Goal: Information Seeking & Learning: Learn about a topic

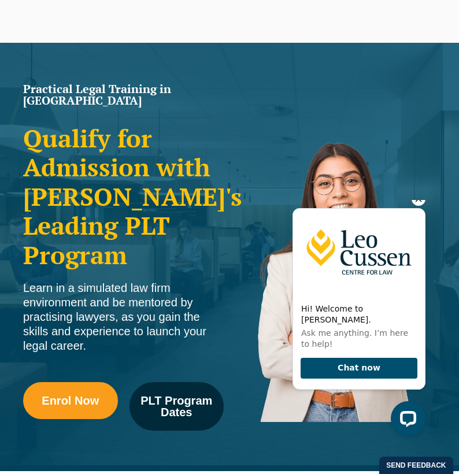
click at [414, 206] on icon "Hide greeting" at bounding box center [419, 199] width 14 height 14
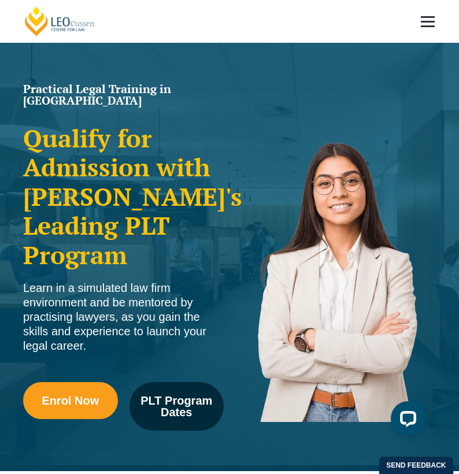
click at [427, 22] on span at bounding box center [428, 22] width 14 height 2
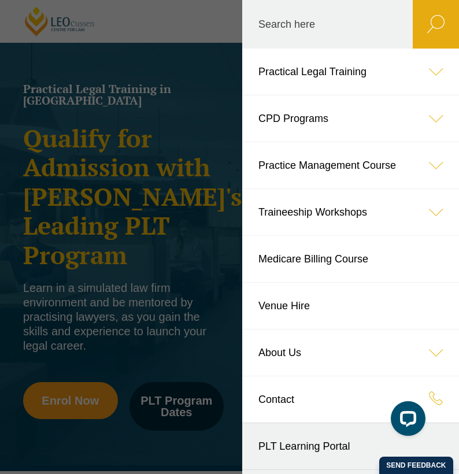
click at [335, 83] on link "Practical Legal Training" at bounding box center [350, 72] width 217 height 46
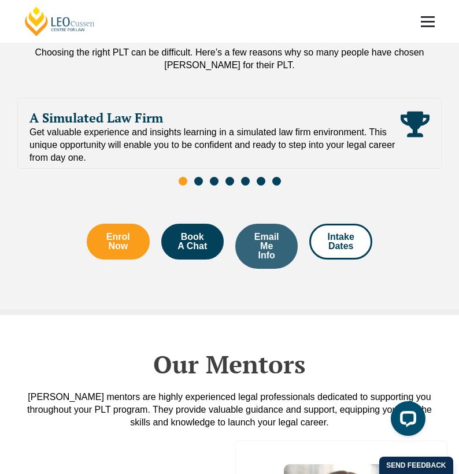
scroll to position [2623, 0]
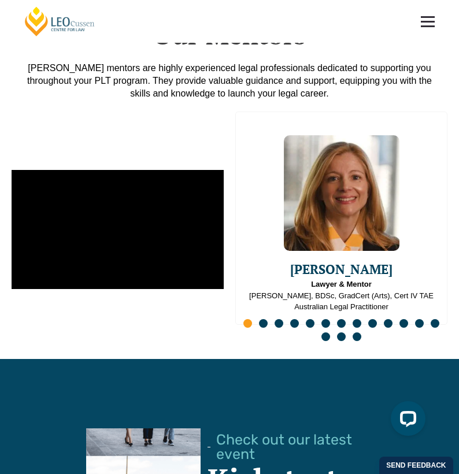
click at [265, 319] on span "Go to slide 2" at bounding box center [263, 323] width 9 height 9
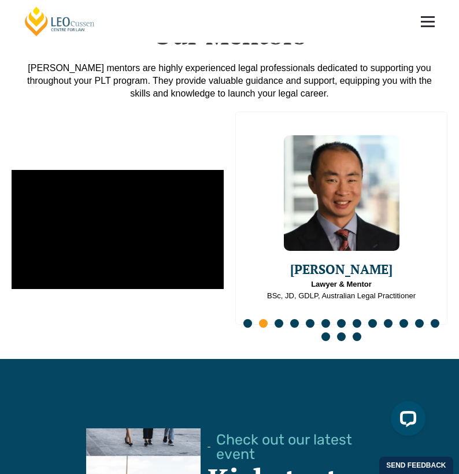
click at [359, 332] on span "Go to slide 16" at bounding box center [357, 336] width 9 height 9
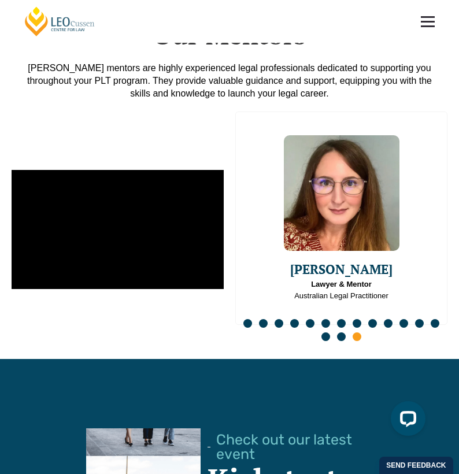
click at [344, 332] on span "Go to slide 15" at bounding box center [341, 336] width 9 height 9
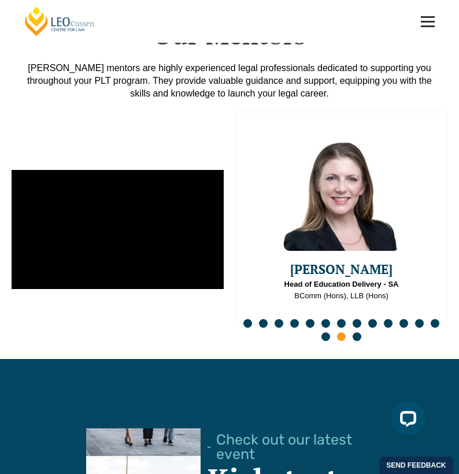
click at [327, 332] on span "Go to slide 14" at bounding box center [325, 336] width 9 height 9
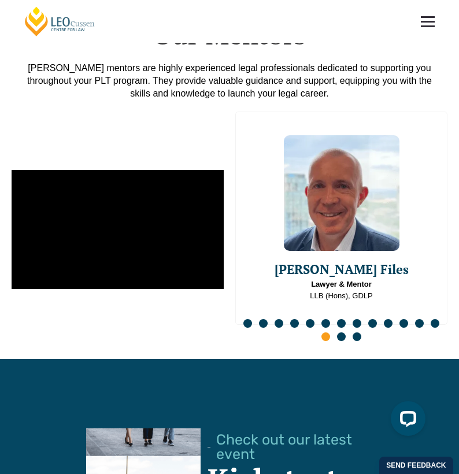
click at [432, 319] on span "Go to slide 13" at bounding box center [435, 323] width 9 height 9
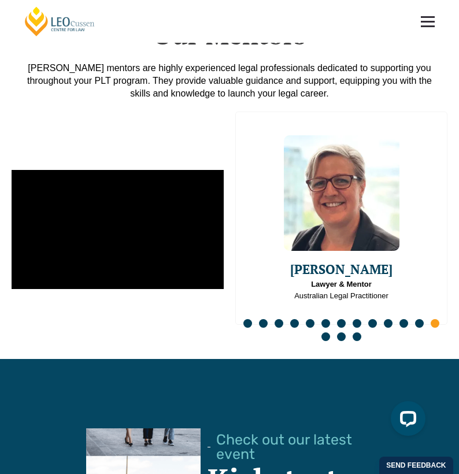
click at [416, 319] on span "Go to slide 12" at bounding box center [419, 323] width 9 height 9
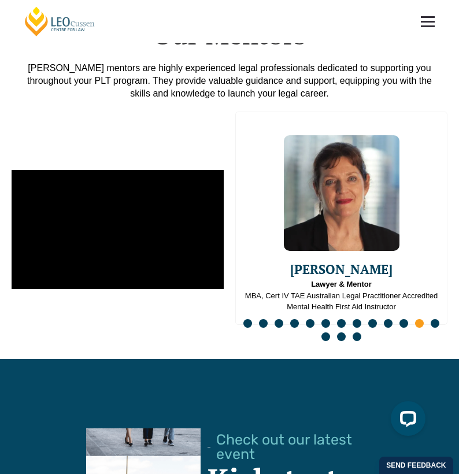
click at [402, 319] on span "Go to slide 11" at bounding box center [403, 323] width 9 height 9
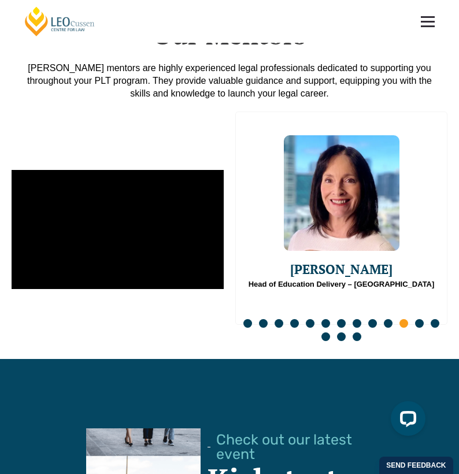
click at [388, 319] on span "Go to slide 10" at bounding box center [388, 323] width 9 height 9
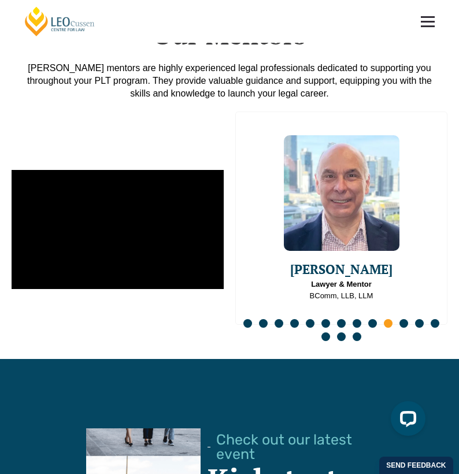
click at [369, 318] on div "Slides" at bounding box center [341, 331] width 212 height 27
click at [373, 319] on span "Go to slide 9" at bounding box center [372, 323] width 9 height 9
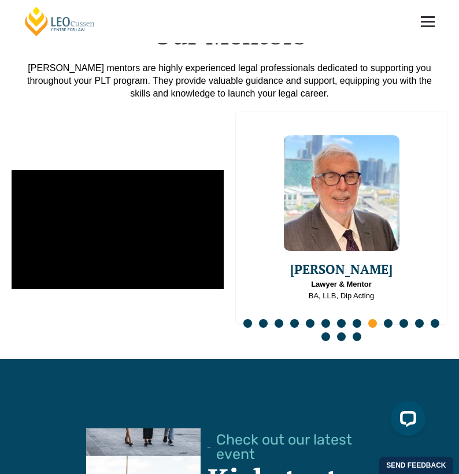
click at [357, 319] on span "Go to slide 8" at bounding box center [357, 323] width 9 height 9
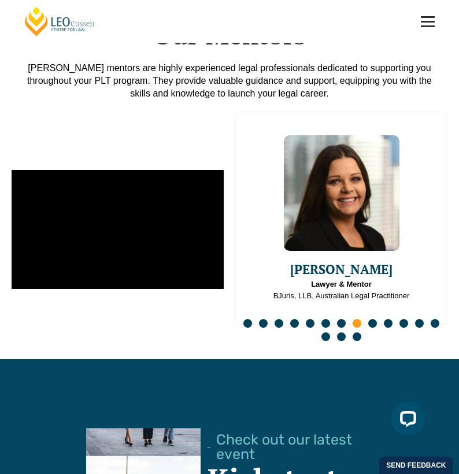
click at [341, 319] on span "Go to slide 7" at bounding box center [341, 323] width 9 height 9
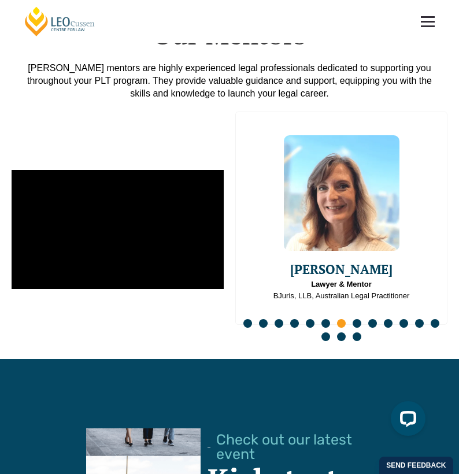
click at [323, 319] on span "Go to slide 6" at bounding box center [325, 323] width 9 height 9
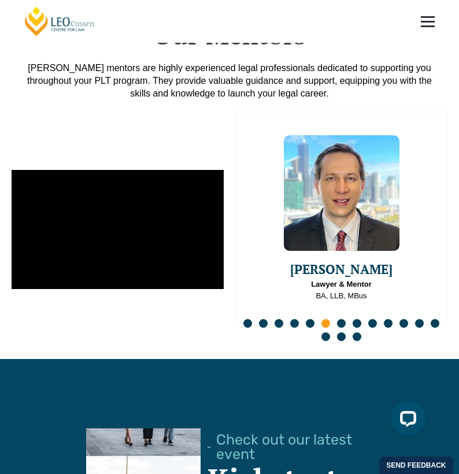
click at [309, 319] on span "Go to slide 5" at bounding box center [310, 323] width 9 height 9
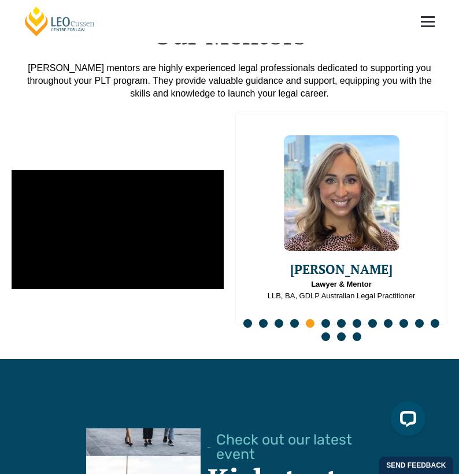
click at [292, 319] on span "Go to slide 4" at bounding box center [294, 323] width 9 height 9
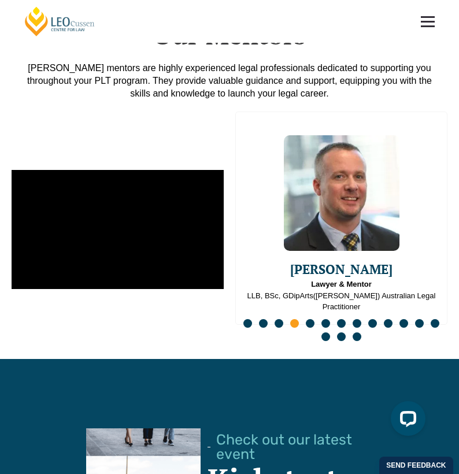
click at [273, 318] on div "Slides" at bounding box center [341, 331] width 212 height 27
click at [281, 319] on span "Go to slide 3" at bounding box center [279, 323] width 9 height 9
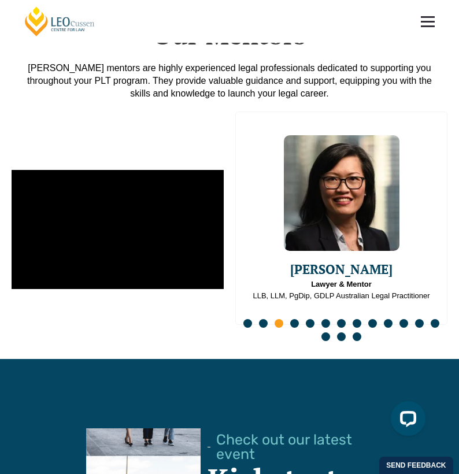
click at [268, 318] on div "Slides" at bounding box center [341, 331] width 212 height 27
click at [265, 319] on span "Go to slide 2" at bounding box center [263, 323] width 9 height 9
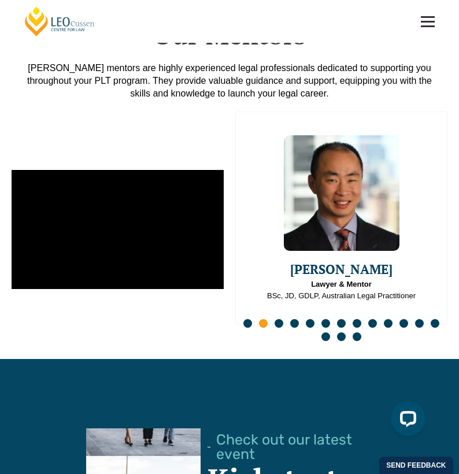
click at [246, 319] on span "Go to slide 1" at bounding box center [247, 323] width 9 height 9
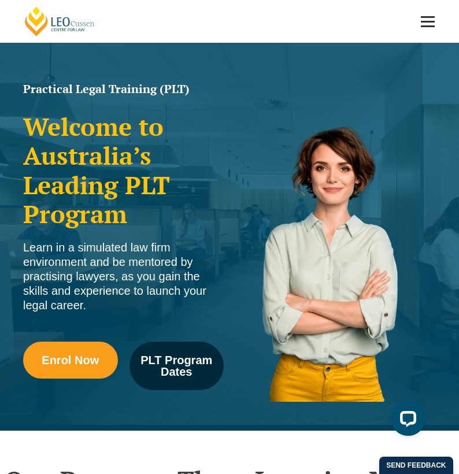
scroll to position [0, 0]
click at [431, 19] on link at bounding box center [427, 21] width 43 height 43
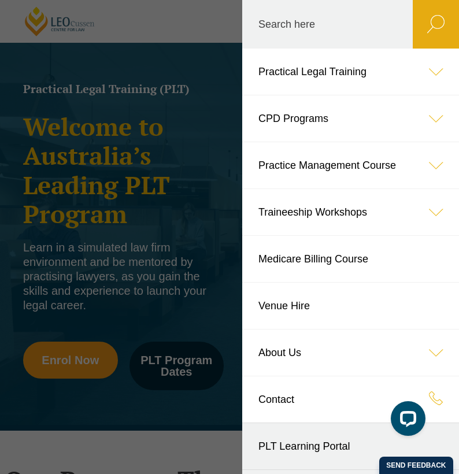
click at [435, 75] on icon at bounding box center [436, 72] width 46 height 46
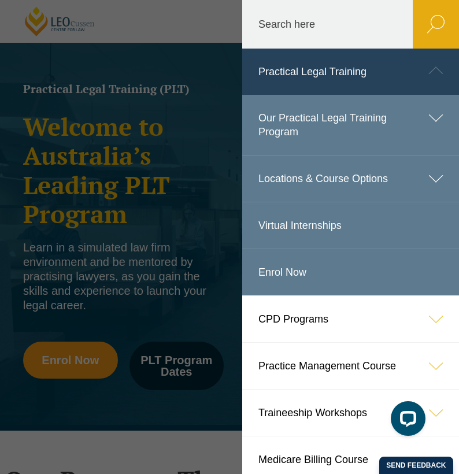
click at [437, 71] on icon at bounding box center [436, 70] width 46 height 46
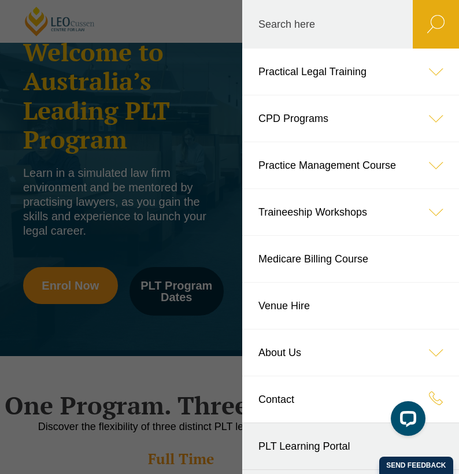
scroll to position [91, 0]
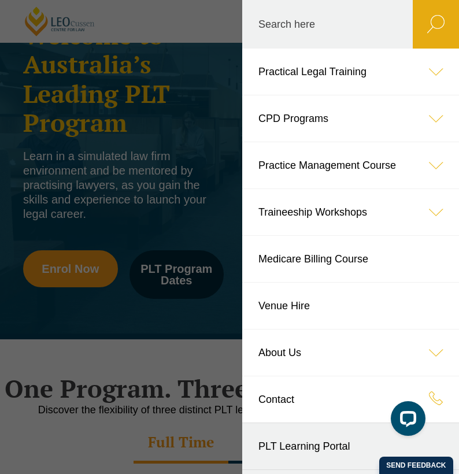
click at [310, 446] on link "PLT Learning Portal" at bounding box center [350, 446] width 217 height 46
